Goal: Use online tool/utility: Utilize a website feature to perform a specific function

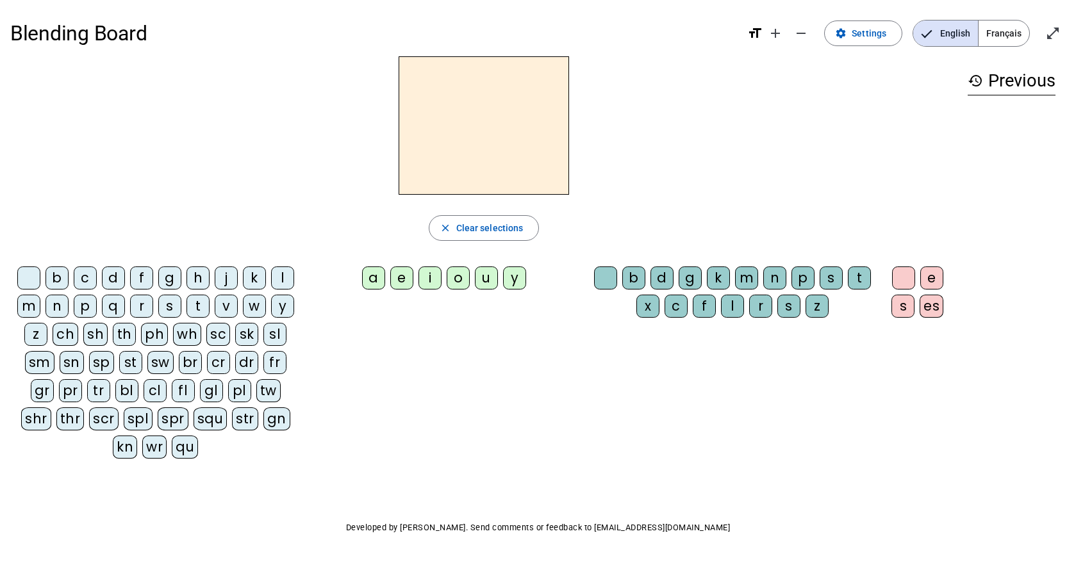
click at [146, 308] on div "r" at bounding box center [141, 306] width 23 height 23
click at [374, 278] on div "a" at bounding box center [373, 278] width 23 height 23
click at [801, 278] on div "p" at bounding box center [803, 278] width 23 height 23
click at [429, 283] on div "i" at bounding box center [430, 278] width 23 height 23
click at [115, 277] on div "d" at bounding box center [113, 278] width 23 height 23
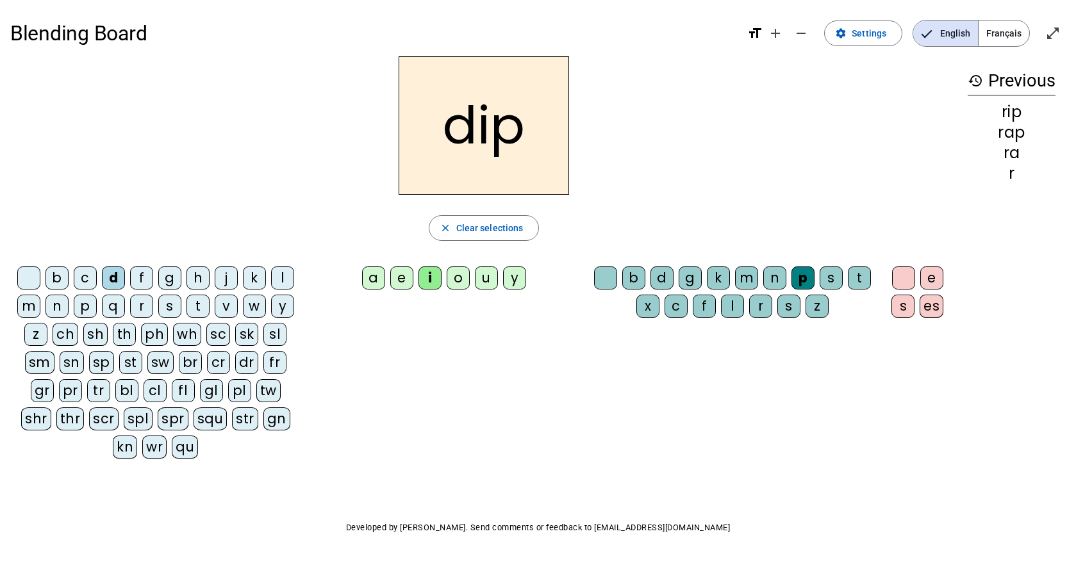
click at [139, 306] on div "r" at bounding box center [141, 306] width 23 height 23
click at [670, 278] on div "d" at bounding box center [662, 278] width 23 height 23
click at [405, 278] on div "e" at bounding box center [401, 278] width 23 height 23
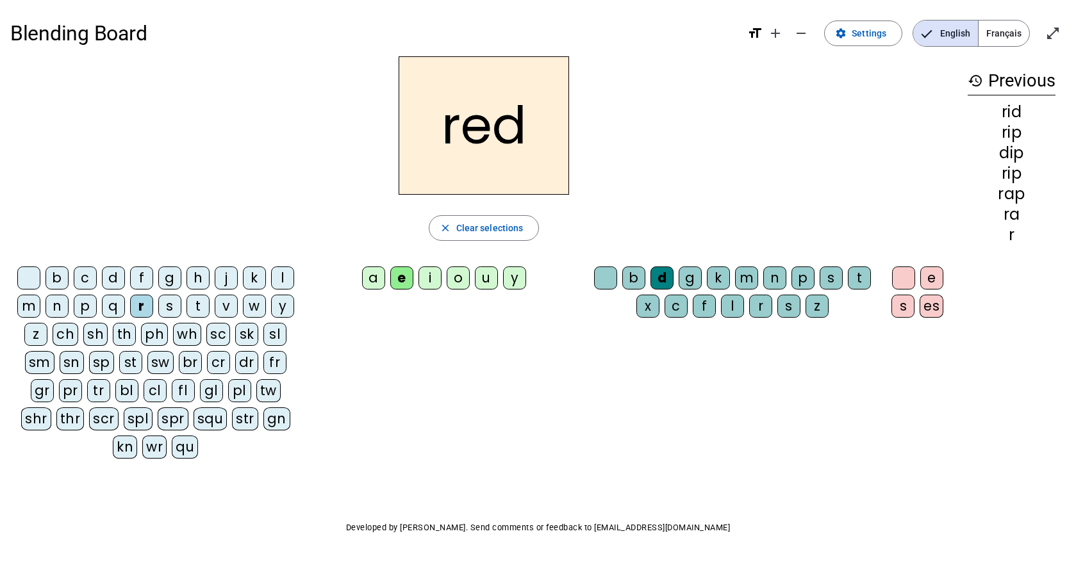
click at [62, 278] on div "b" at bounding box center [57, 278] width 23 height 23
click at [867, 275] on div "t" at bounding box center [859, 278] width 23 height 23
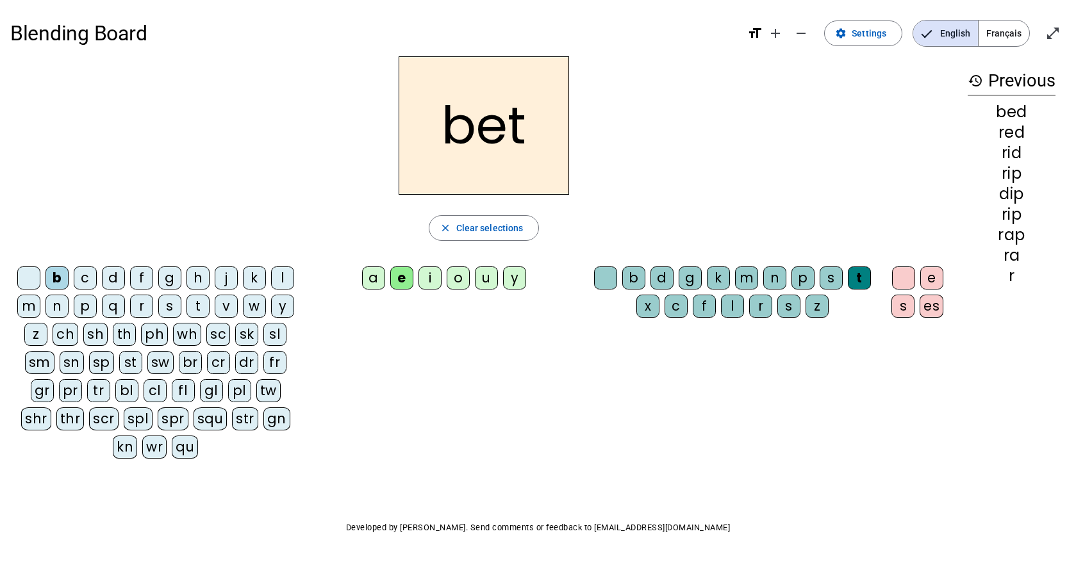
click at [376, 276] on div "a" at bounding box center [373, 278] width 23 height 23
click at [146, 307] on div "r" at bounding box center [141, 306] width 23 height 23
click at [481, 279] on div "u" at bounding box center [486, 278] width 23 height 23
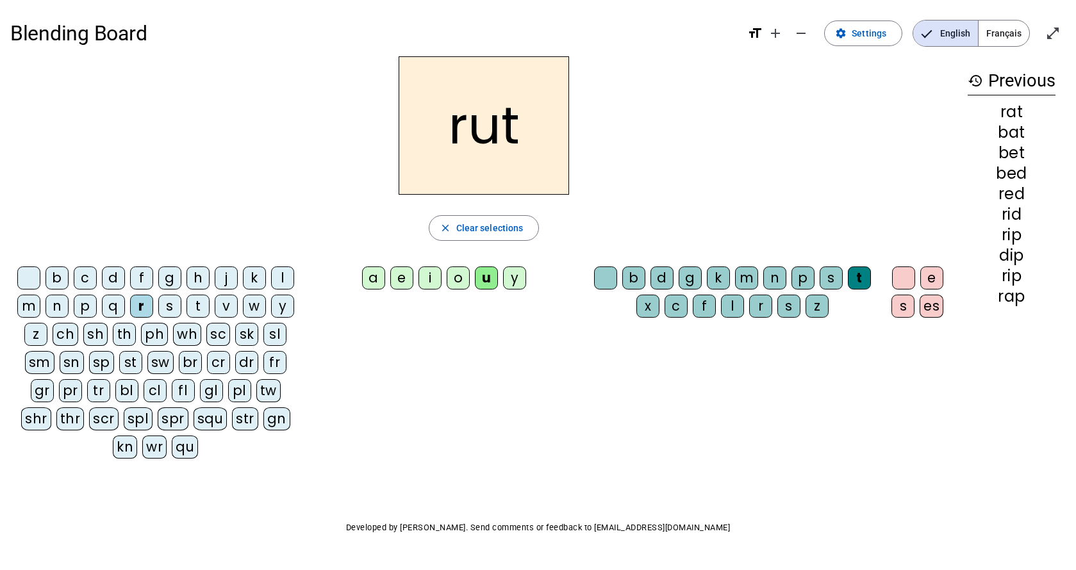
click at [773, 275] on div "n" at bounding box center [774, 278] width 23 height 23
click at [900, 307] on div "s" at bounding box center [903, 306] width 23 height 23
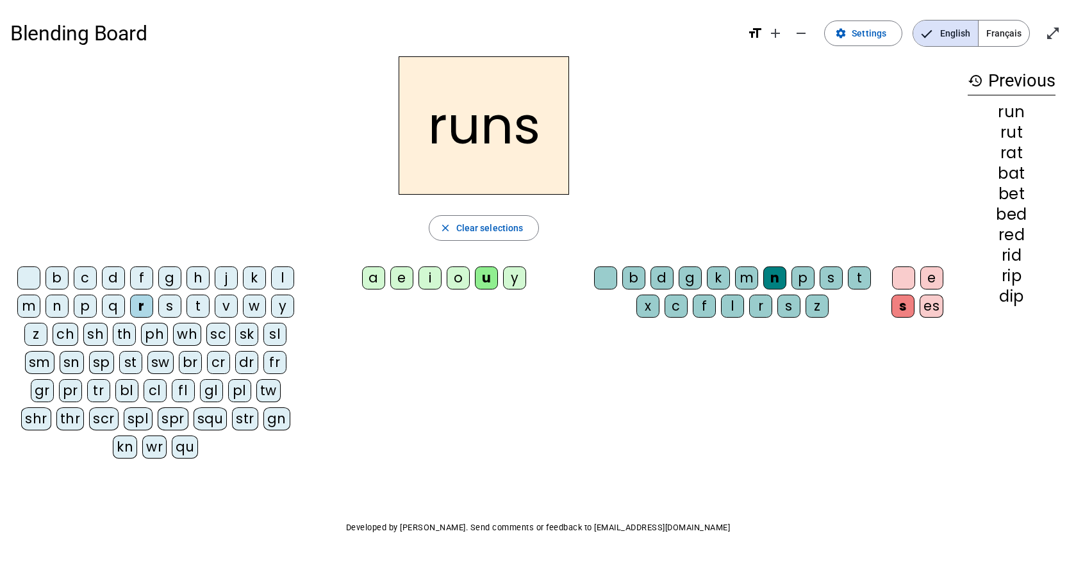
click at [690, 283] on div "g" at bounding box center [690, 278] width 23 height 23
click at [889, 272] on div "e s es" at bounding box center [920, 295] width 64 height 56
click at [909, 271] on div at bounding box center [903, 278] width 23 height 23
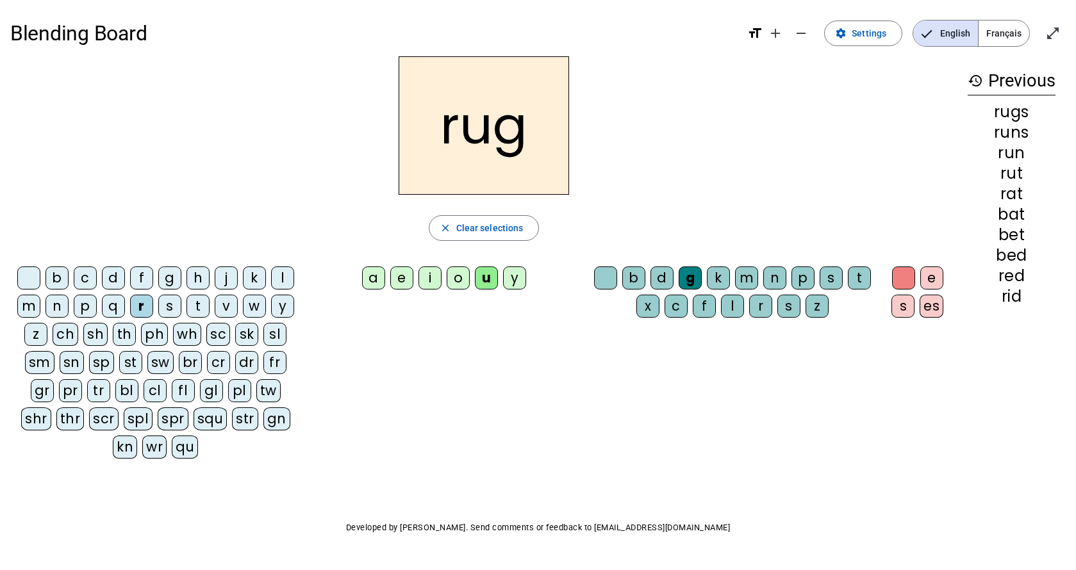
click at [374, 281] on div "a" at bounding box center [373, 278] width 23 height 23
